Goal: Task Accomplishment & Management: Use online tool/utility

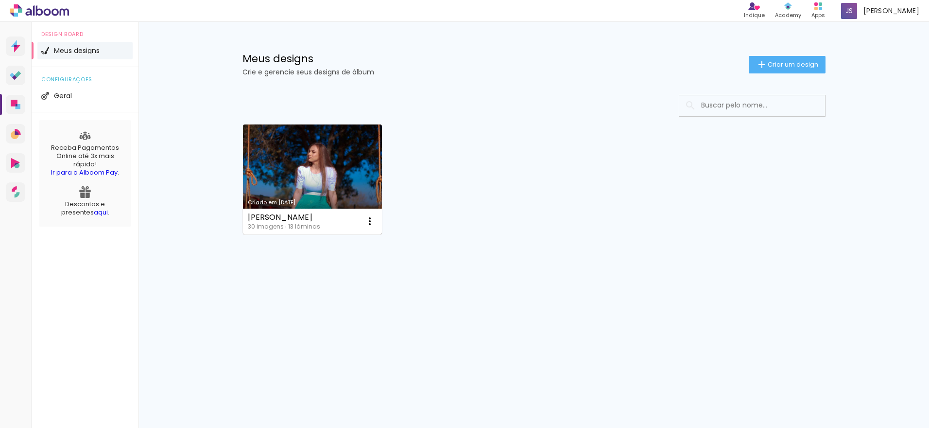
click at [307, 171] on link "Criado em [DATE]" at bounding box center [312, 179] width 139 height 110
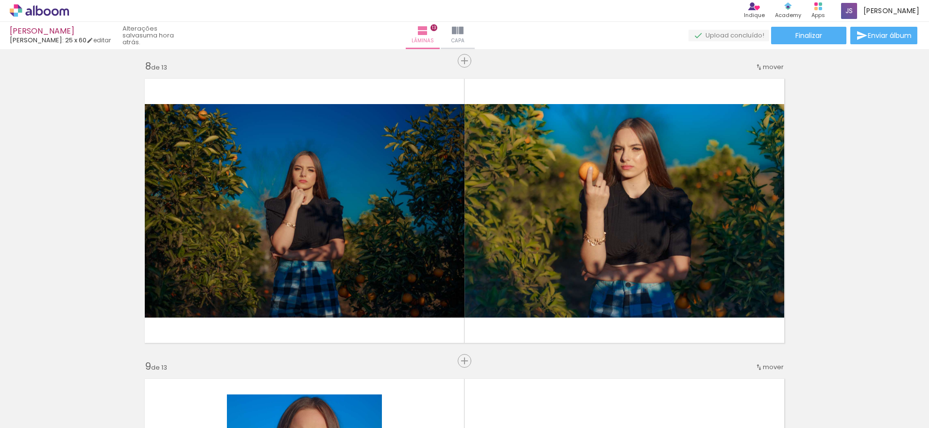
scroll to position [2090, 0]
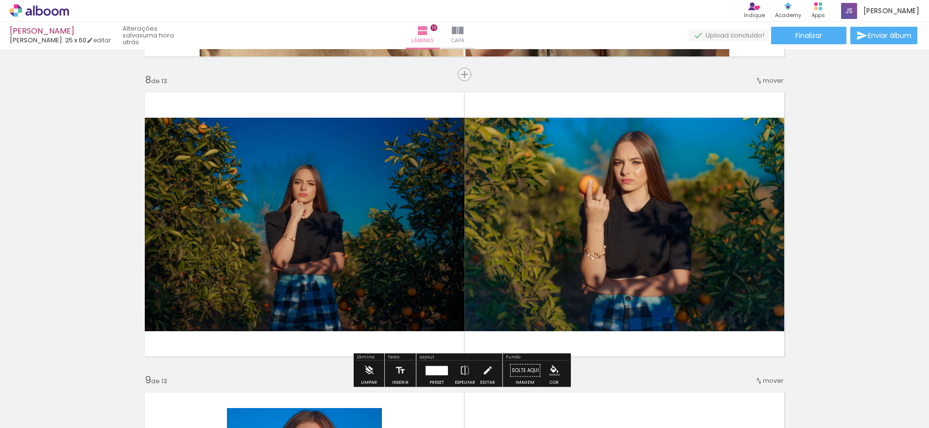
click at [300, 208] on quentale-photo at bounding box center [302, 224] width 326 height 213
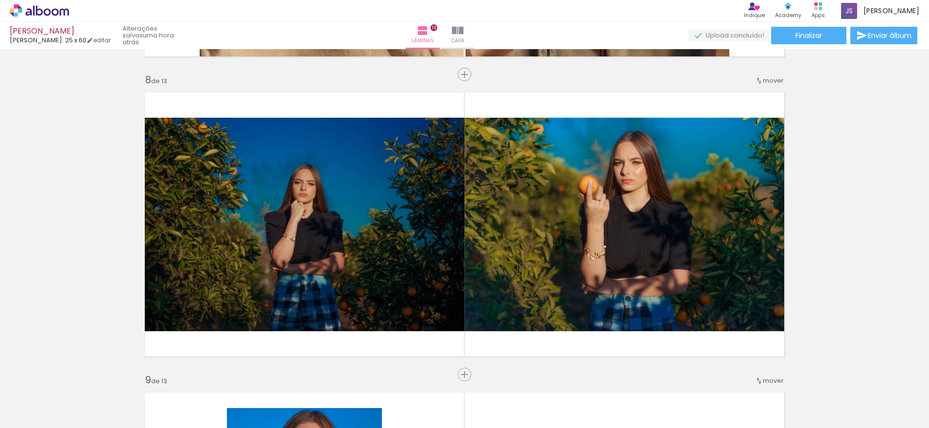
scroll to position [0, 513]
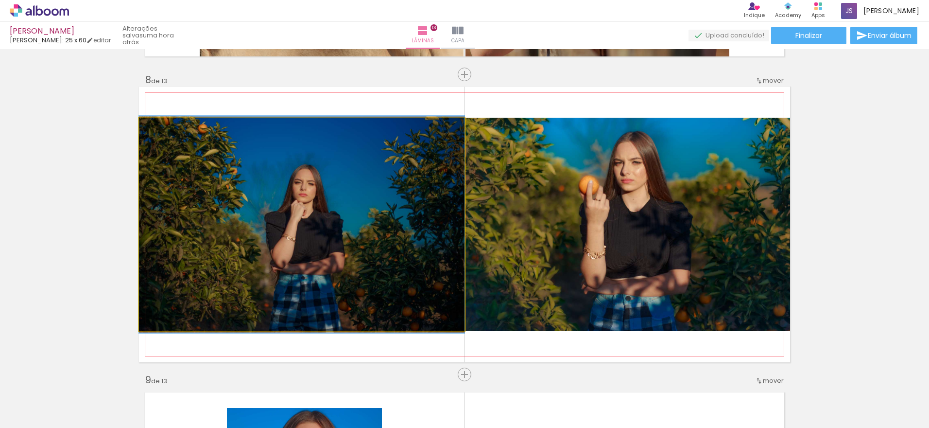
click at [336, 245] on quentale-photo at bounding box center [302, 224] width 326 height 213
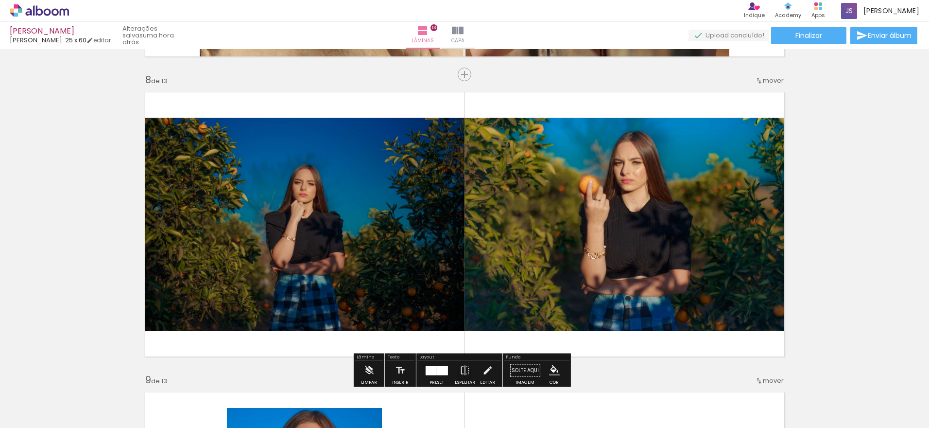
click at [42, 416] on span "Adicionar Fotos" at bounding box center [34, 414] width 29 height 11
click at [0, 0] on input "file" at bounding box center [0, 0] width 0 height 0
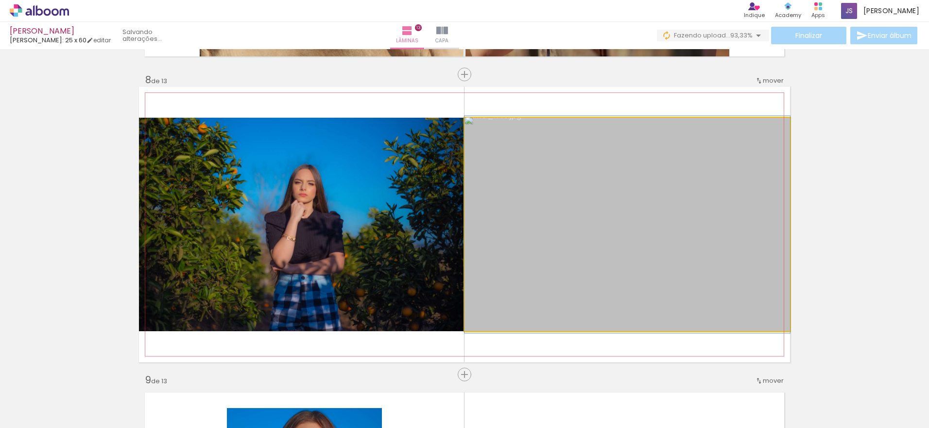
drag, startPoint x: 689, startPoint y: 247, endPoint x: 482, endPoint y: 247, distance: 207.5
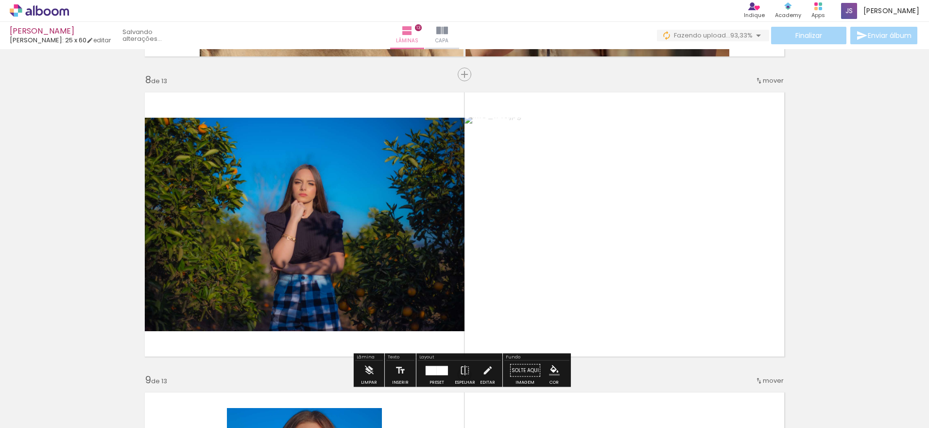
click at [858, 226] on div "Inserir lâmina 1 de 13 Inserir lâmina 2 de 13 Inserir lâmina 3 de 13 Inserir lâ…" at bounding box center [464, 62] width 929 height 4199
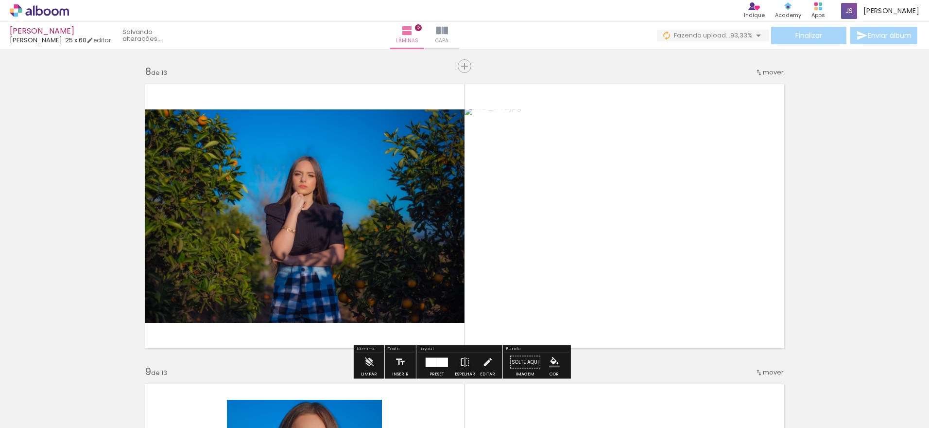
scroll to position [2090, 0]
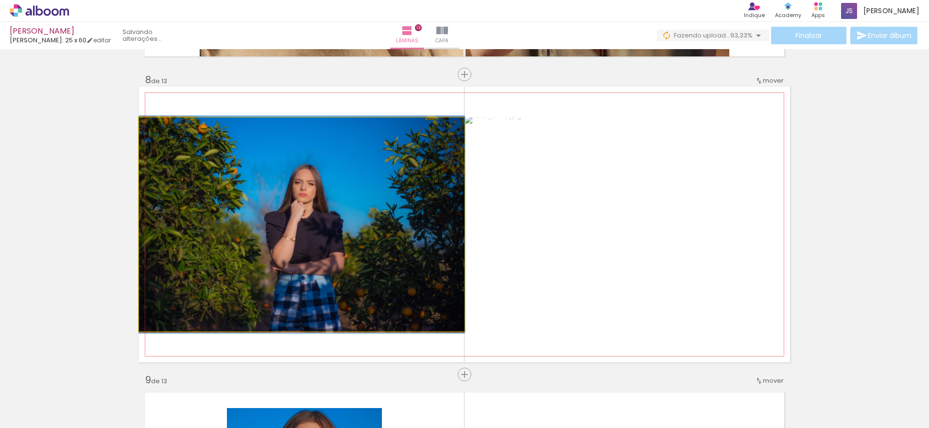
click at [301, 214] on quentale-photo at bounding box center [302, 224] width 326 height 213
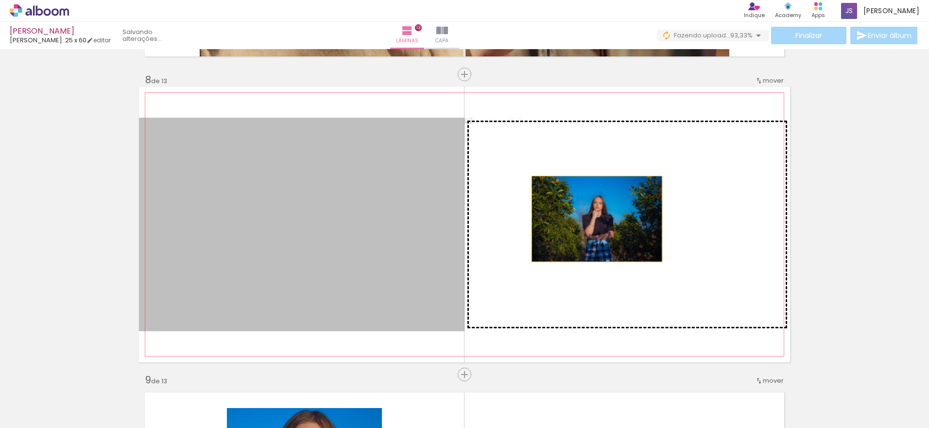
drag, startPoint x: 300, startPoint y: 216, endPoint x: 593, endPoint y: 219, distance: 293.6
click at [0, 0] on slot at bounding box center [0, 0] width 0 height 0
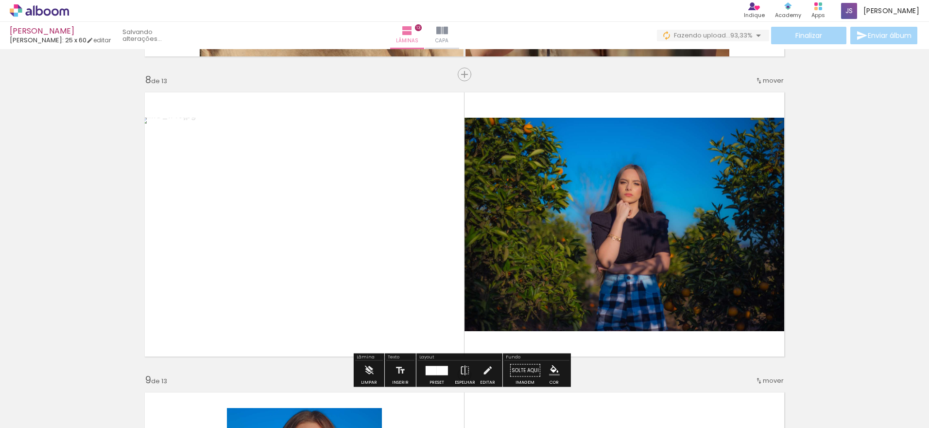
click at [837, 224] on div "Inserir lâmina 1 de 13 Inserir lâmina 2 de 13 Inserir lâmina 3 de 13 Inserir lâ…" at bounding box center [464, 62] width 929 height 4199
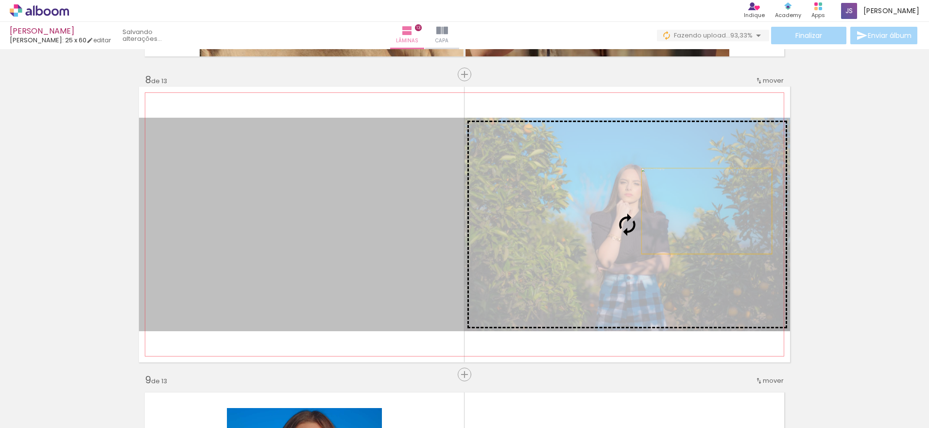
drag, startPoint x: 366, startPoint y: 210, endPoint x: 703, endPoint y: 211, distance: 337.3
click at [0, 0] on slot at bounding box center [0, 0] width 0 height 0
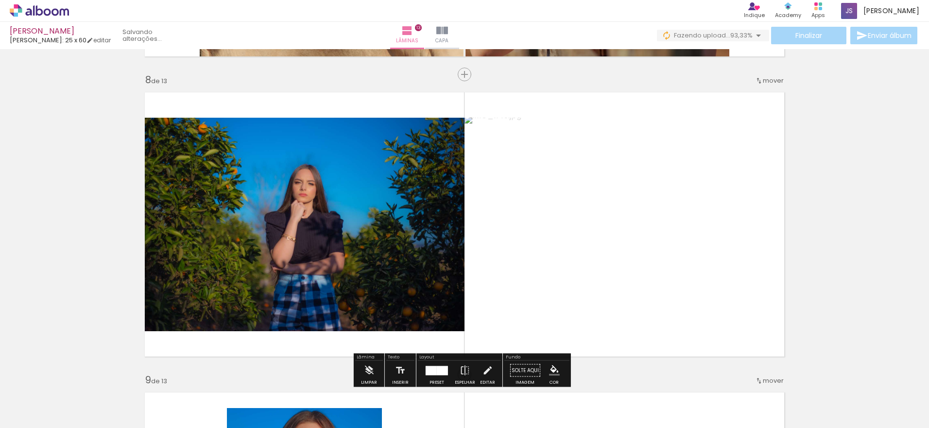
click at [822, 202] on div "Inserir lâmina 1 de 13 Inserir lâmina 2 de 13 Inserir lâmina 3 de 13 Inserir lâ…" at bounding box center [464, 62] width 929 height 4199
click at [349, 216] on quentale-photo at bounding box center [302, 224] width 326 height 213
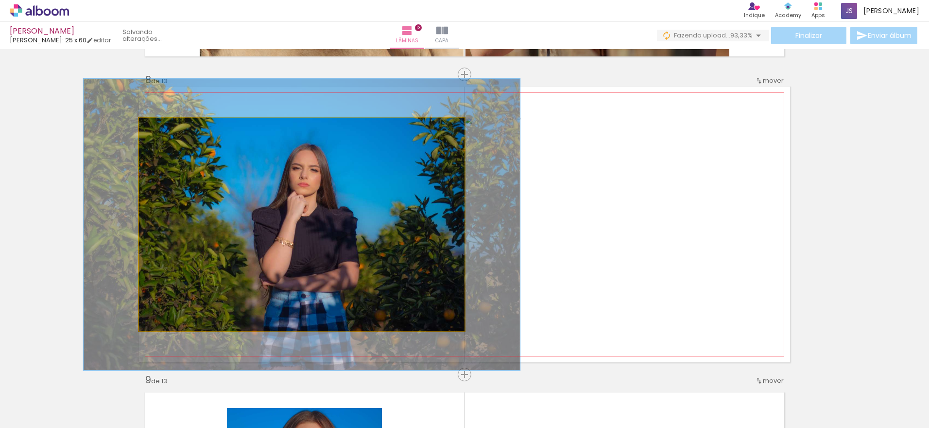
drag, startPoint x: 158, startPoint y: 129, endPoint x: 170, endPoint y: 128, distance: 11.7
type paper-slider "134"
click at [170, 128] on div at bounding box center [173, 127] width 9 height 9
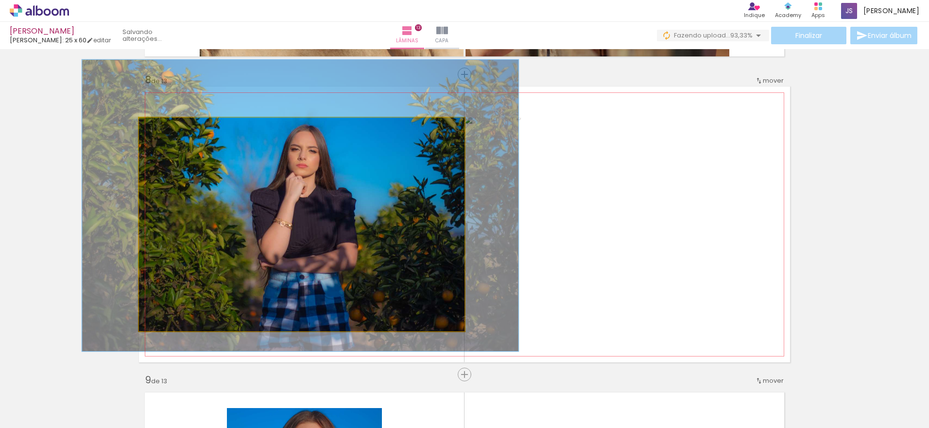
drag, startPoint x: 202, startPoint y: 178, endPoint x: 200, endPoint y: 160, distance: 17.6
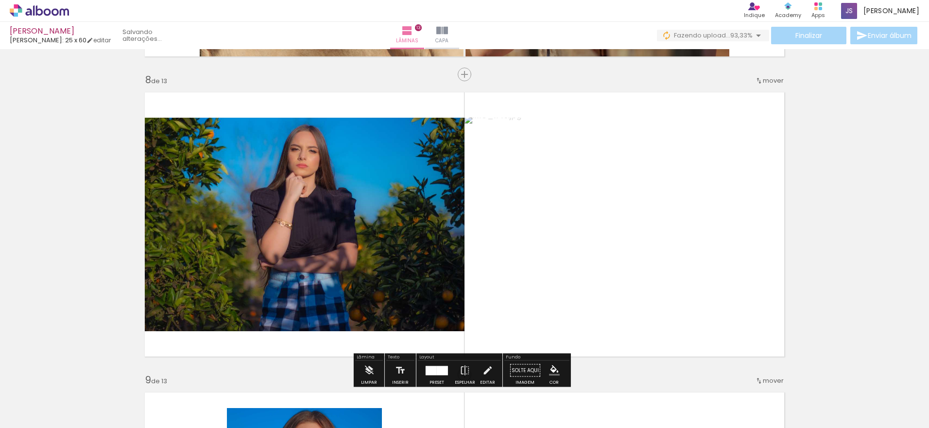
click at [99, 139] on div "Inserir lâmina 1 de 13 Inserir lâmina 2 de 13 Inserir lâmina 3 de 13 Inserir lâ…" at bounding box center [464, 62] width 929 height 4199
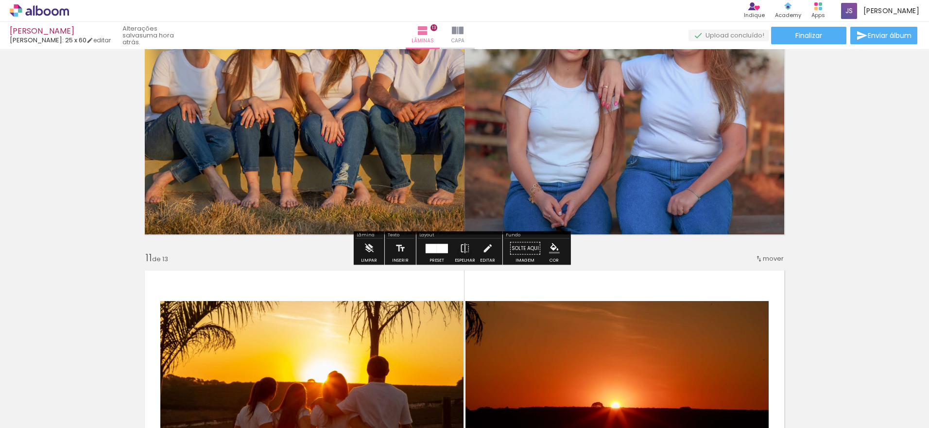
scroll to position [2890, 0]
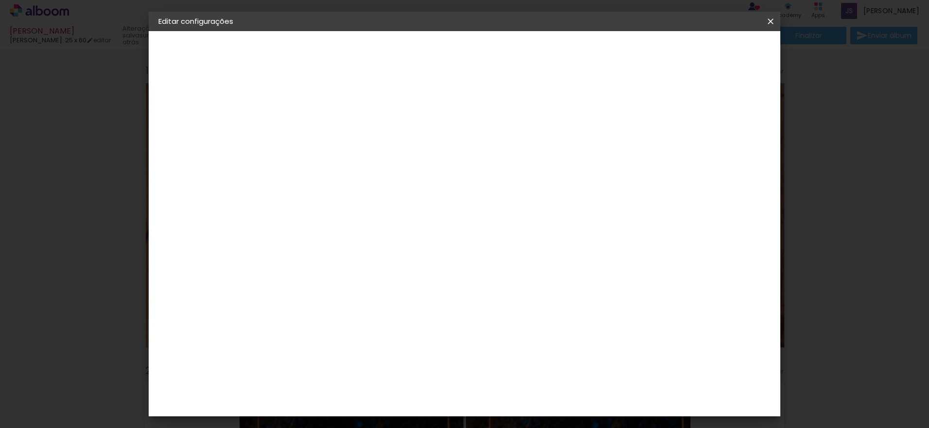
click at [360, 114] on div "Informações Dê um título ao seu álbum. Avançar" at bounding box center [317, 72] width 85 height 83
click at [417, 50] on paper-button "Avançar" at bounding box center [393, 51] width 48 height 17
